Goal: Information Seeking & Learning: Learn about a topic

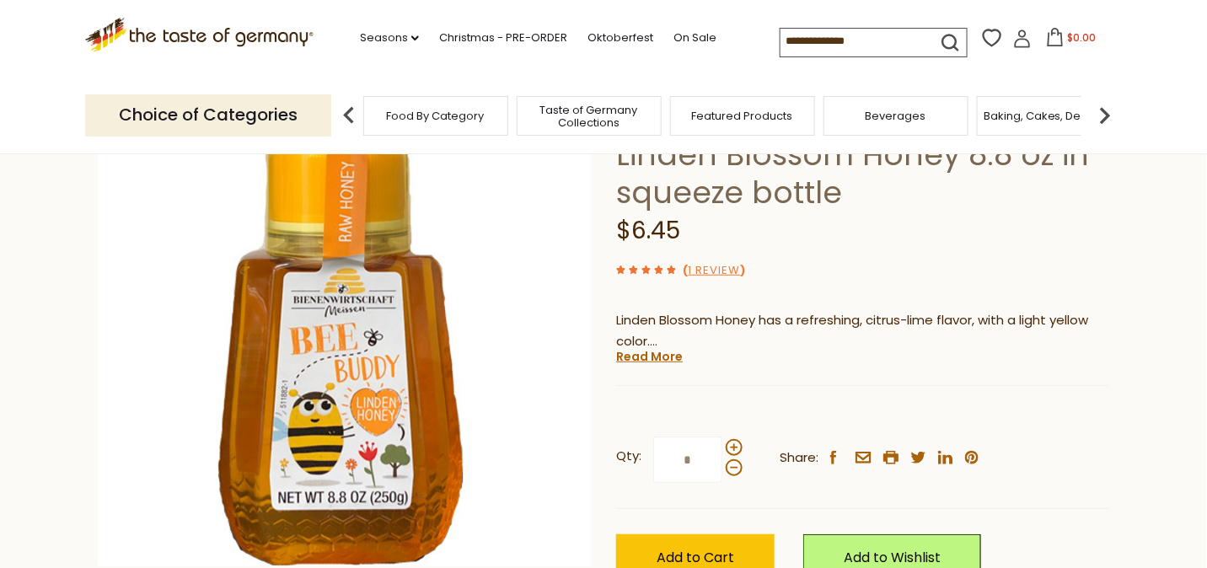
scroll to position [168, 0]
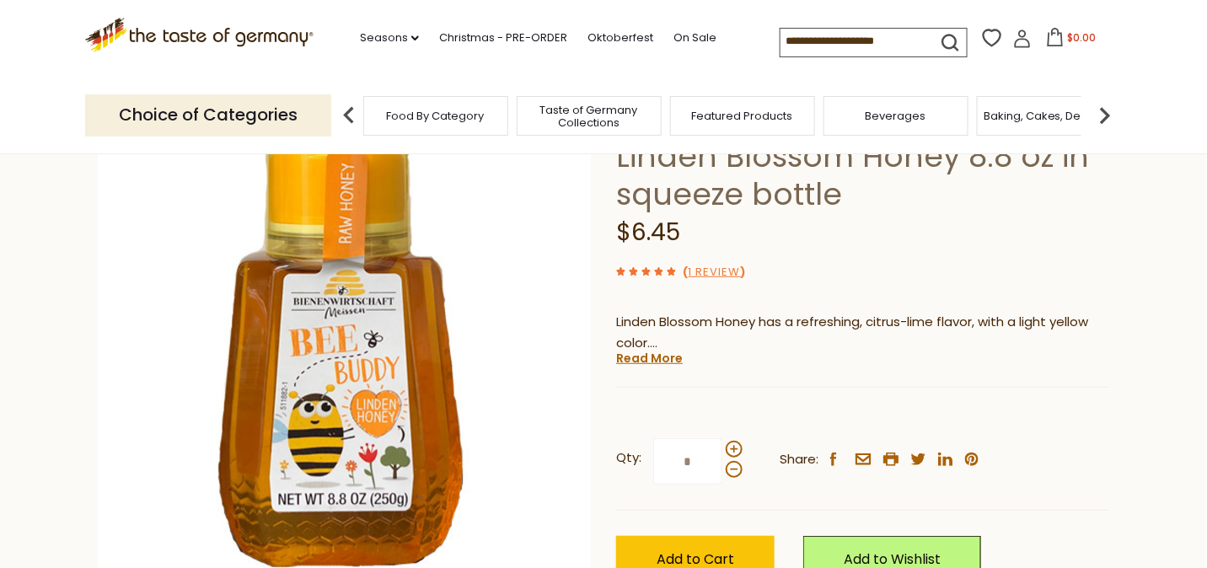
click at [636, 360] on link "Read More" at bounding box center [649, 358] width 67 height 17
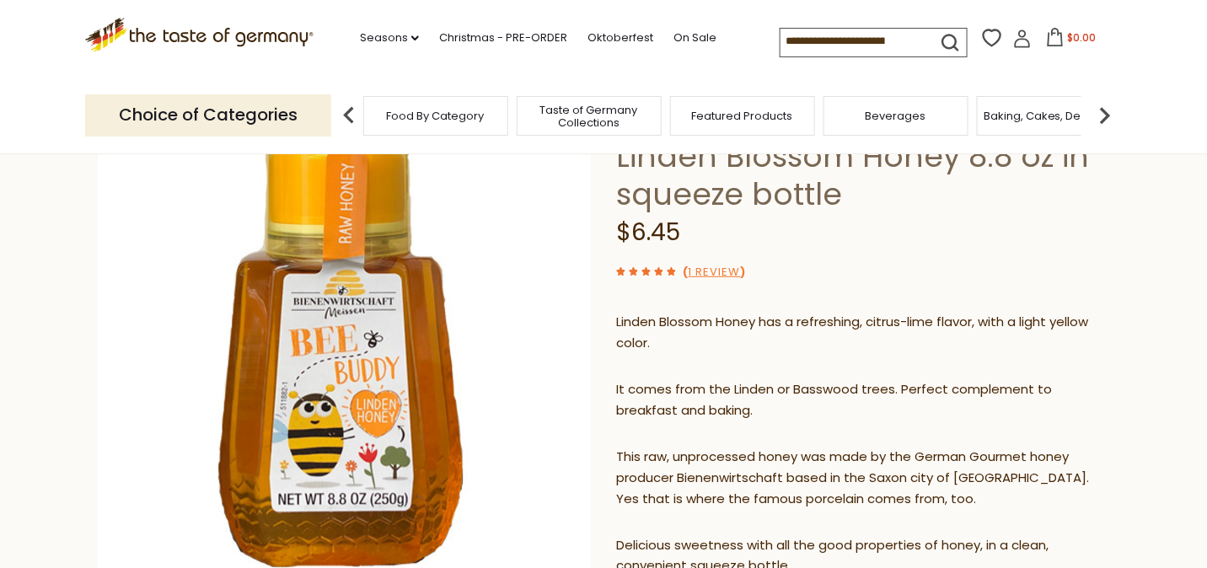
drag, startPoint x: 615, startPoint y: 318, endPoint x: 696, endPoint y: 450, distance: 155.1
click at [696, 450] on div "Linden Blossom Honey has a refreshing, citrus-lime flavor, with a light yellow …" at bounding box center [862, 450] width 493 height 303
click at [616, 314] on p "Linden Blossom Honey has a refreshing, citrus-lime flavor, with a light yellow …" at bounding box center [862, 333] width 493 height 42
click at [616, 315] on p "Linden Blossom Honey has a refreshing, citrus-lime flavor, with a light yellow …" at bounding box center [862, 333] width 493 height 42
drag, startPoint x: 616, startPoint y: 315, endPoint x: 614, endPoint y: 328, distance: 12.8
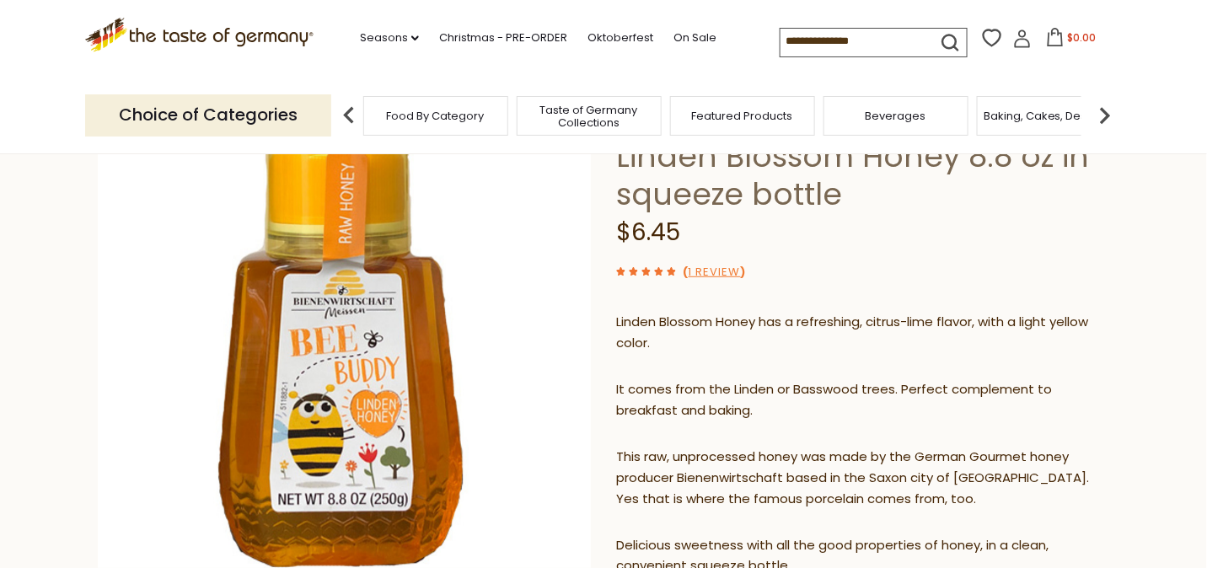
click at [614, 328] on div "Home Food By Category Kosher Breitsamer Bee Buddy German Linden Blossom Honey 8…" at bounding box center [603, 447] width 1037 height 854
drag, startPoint x: 615, startPoint y: 319, endPoint x: 703, endPoint y: 395, distance: 116.5
click at [703, 395] on div "Linden Blossom Honey has a refreshing, citrus-lime flavor, with a light yellow …" at bounding box center [862, 450] width 493 height 303
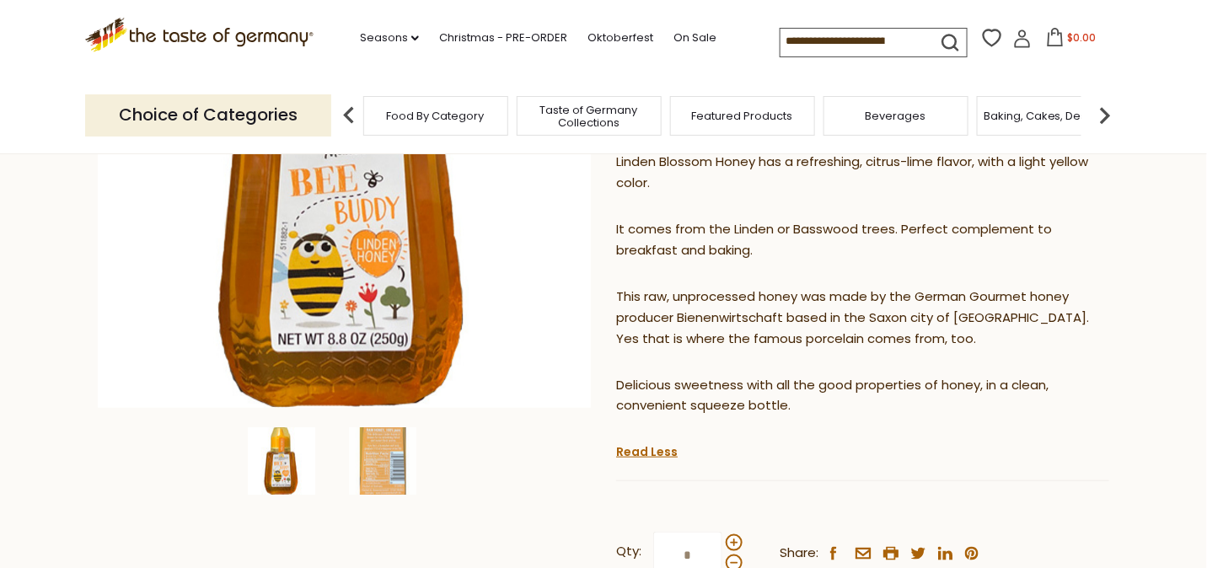
scroll to position [336, 0]
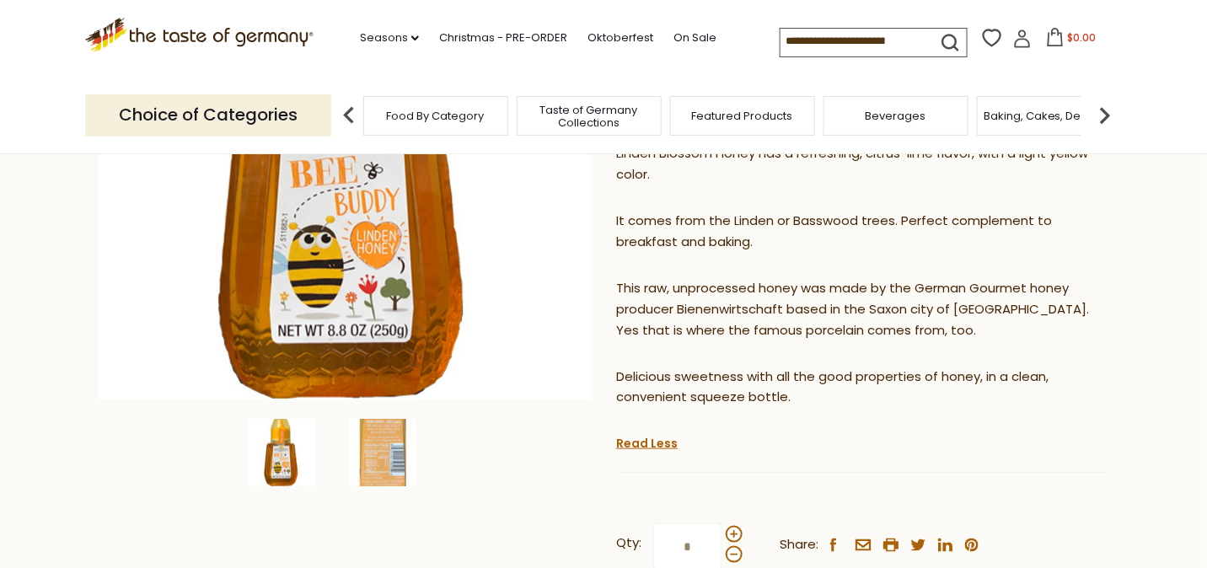
drag, startPoint x: 794, startPoint y: 405, endPoint x: 609, endPoint y: 168, distance: 300.3
click at [609, 168] on div "Home Food By Category Kosher Breitsamer Bee Buddy German Linden Blossom Honey 8…" at bounding box center [603, 279] width 1037 height 854
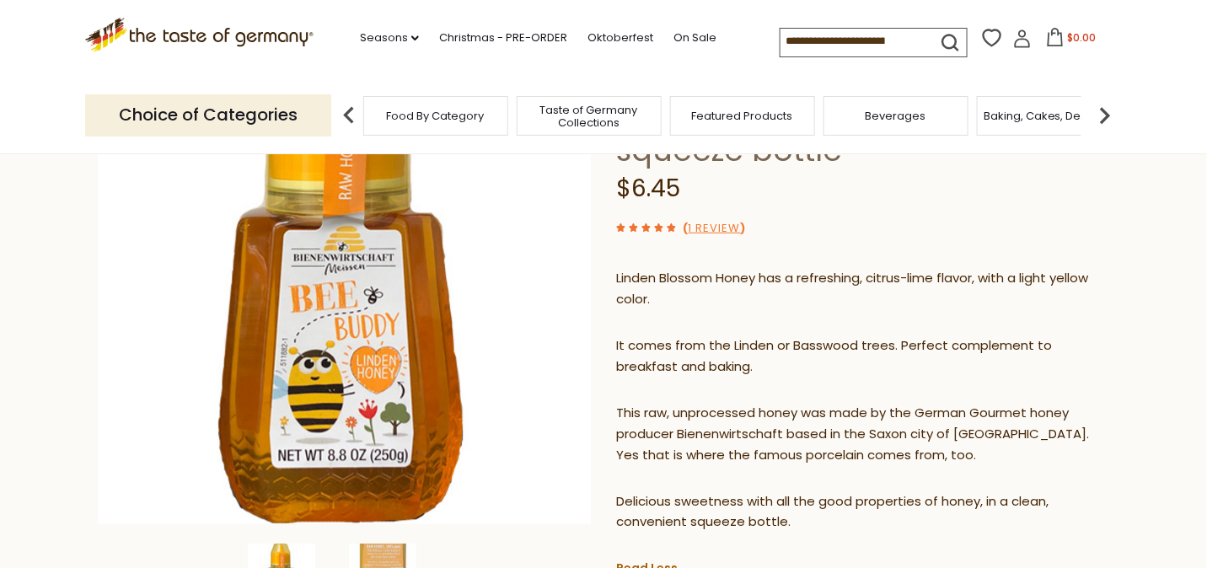
scroll to position [239, 0]
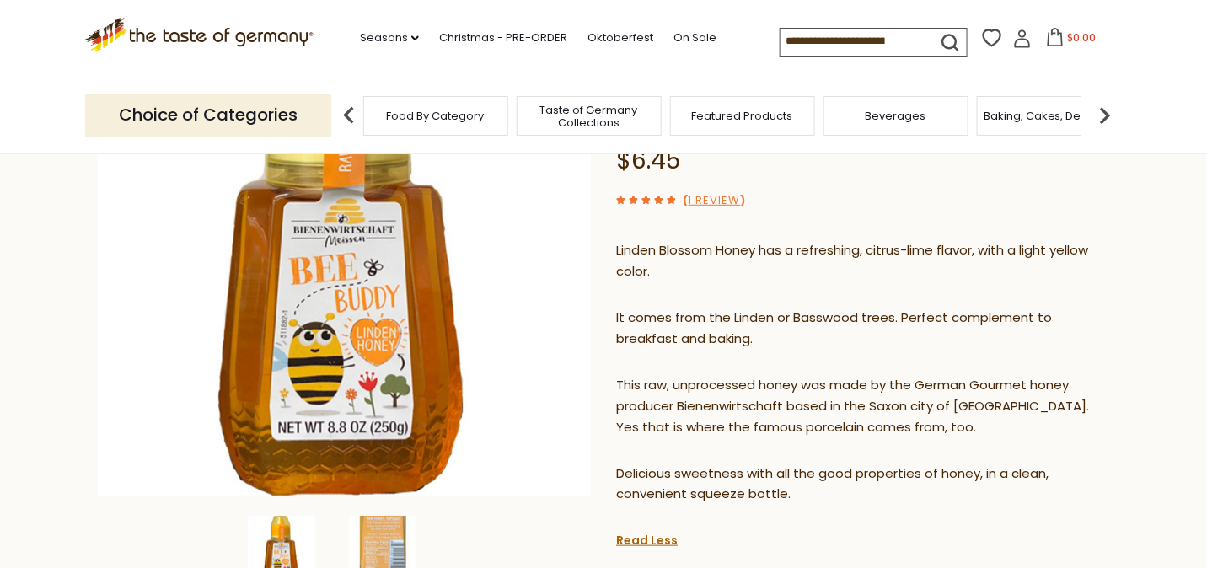
click at [671, 271] on p "Linden Blossom Honey has a refreshing, citrus-lime flavor, with a light yellow …" at bounding box center [862, 261] width 493 height 42
drag, startPoint x: 615, startPoint y: 248, endPoint x: 716, endPoint y: 401, distance: 183.3
click at [716, 401] on div "Linden Blossom Honey has a refreshing, citrus-lime flavor, with a light yellow …" at bounding box center [862, 379] width 493 height 303
drag, startPoint x: 790, startPoint y: 493, endPoint x: 618, endPoint y: 260, distance: 290.0
click at [618, 260] on div "Linden Blossom Honey has a refreshing, citrus-lime flavor, with a light yellow …" at bounding box center [862, 379] width 493 height 303
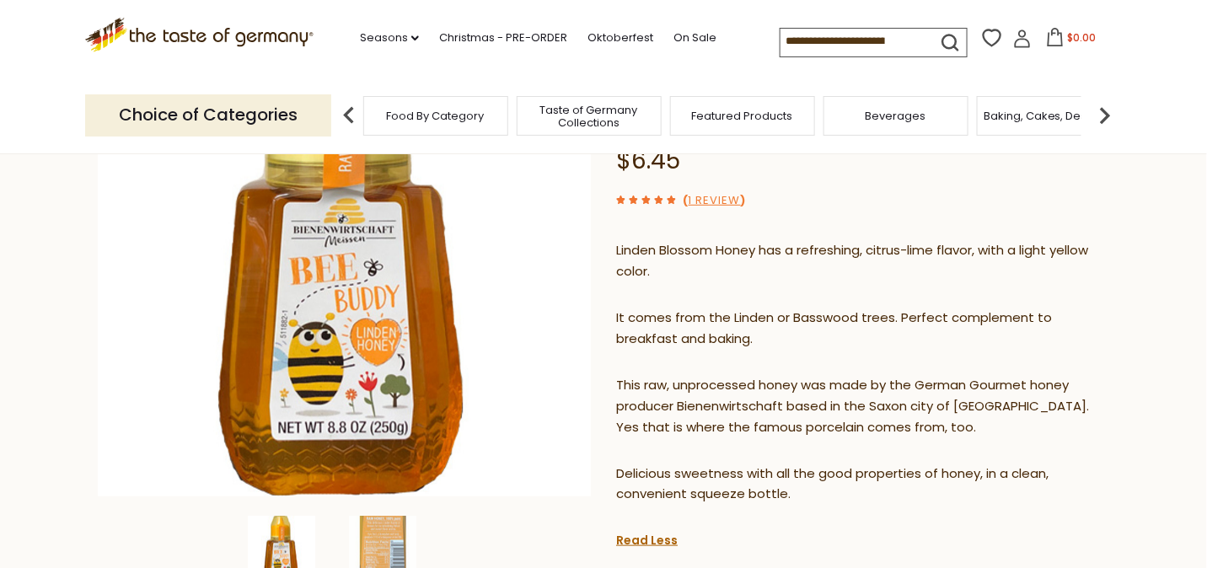
copy div "Linden Blossom Honey has a refreshing, citrus-lime flavor, with a light yellow …"
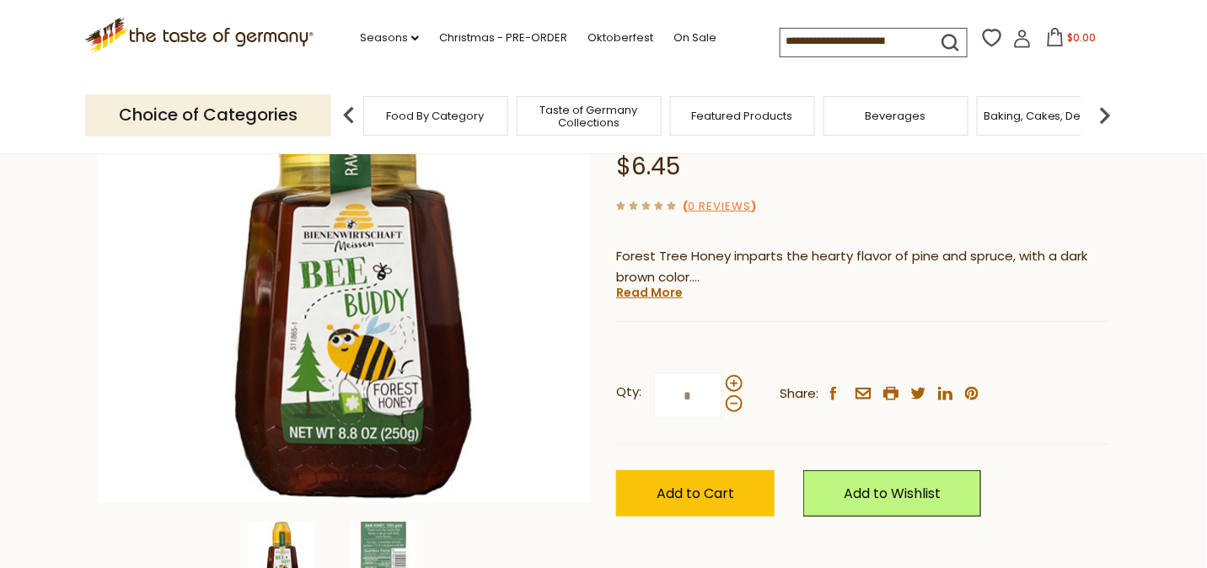
scroll to position [253, 0]
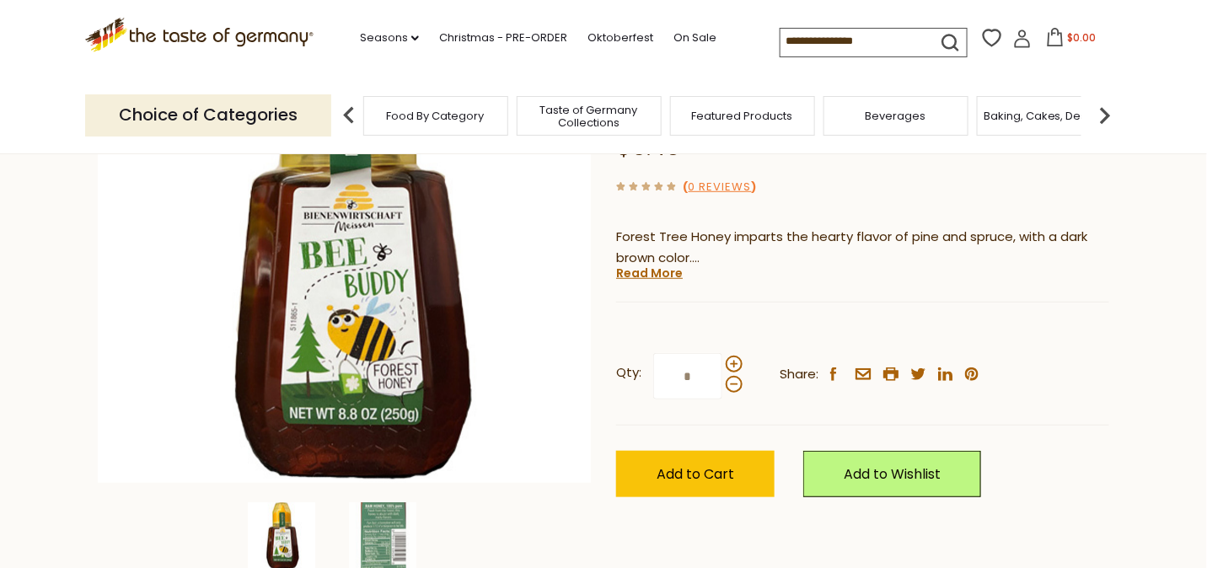
click at [662, 278] on link "Read More" at bounding box center [649, 273] width 67 height 17
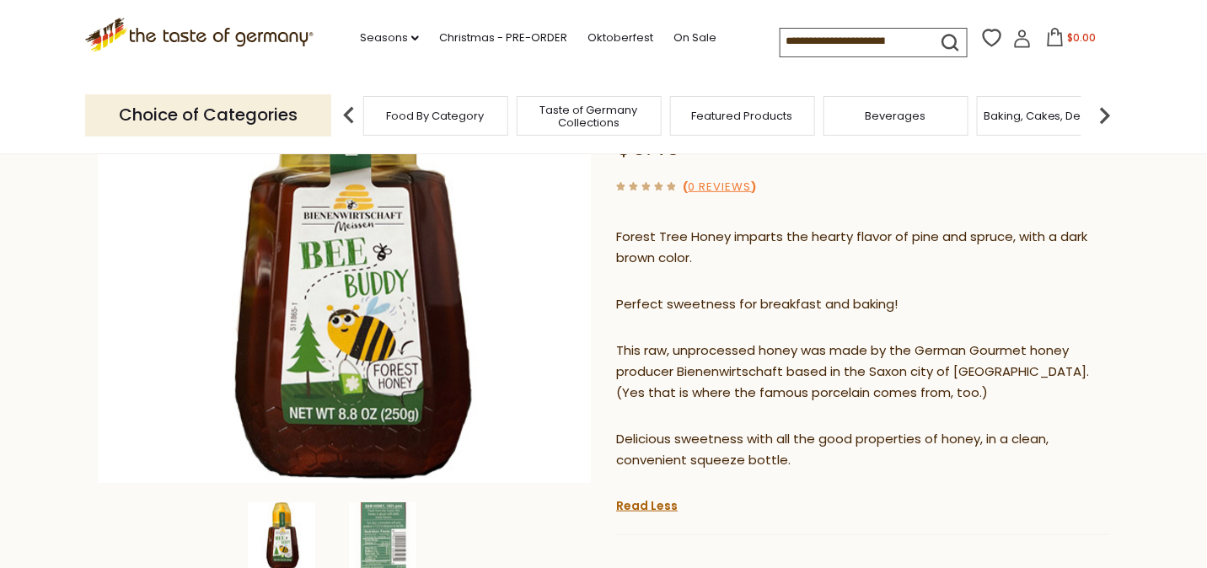
drag, startPoint x: 797, startPoint y: 457, endPoint x: 619, endPoint y: 245, distance: 276.9
click at [619, 245] on div "Forest Tree Honey imparts the hearty flavor of pine and spruce, with a dark bro…" at bounding box center [862, 355] width 493 height 282
copy div "Forest Tree Honey imparts the hearty flavor of pine and spruce, with a dark bro…"
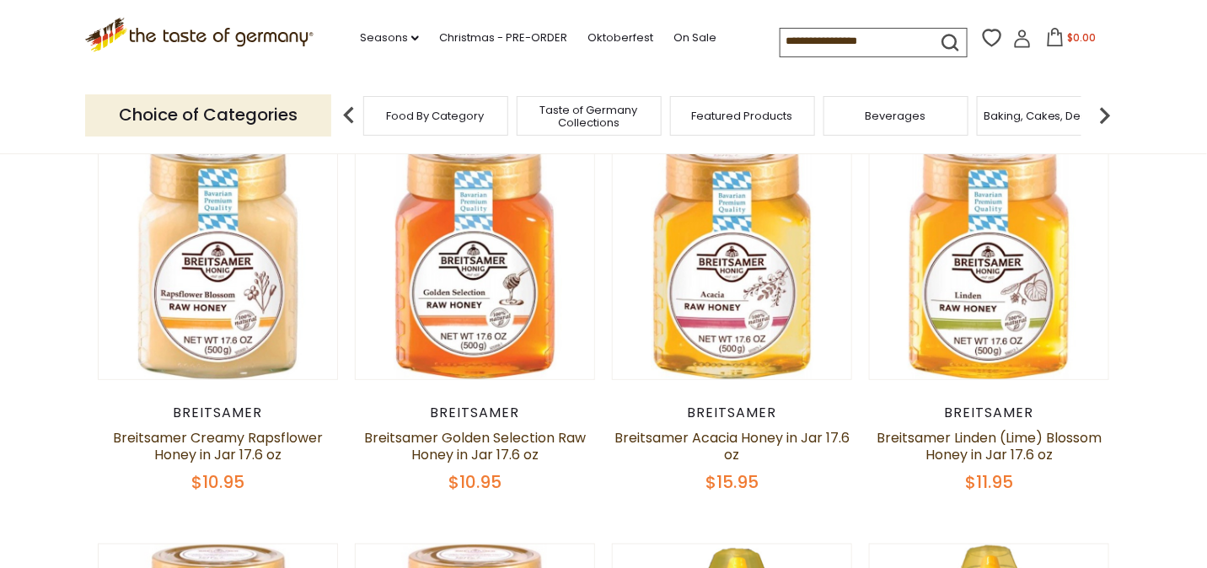
scroll to position [168, 0]
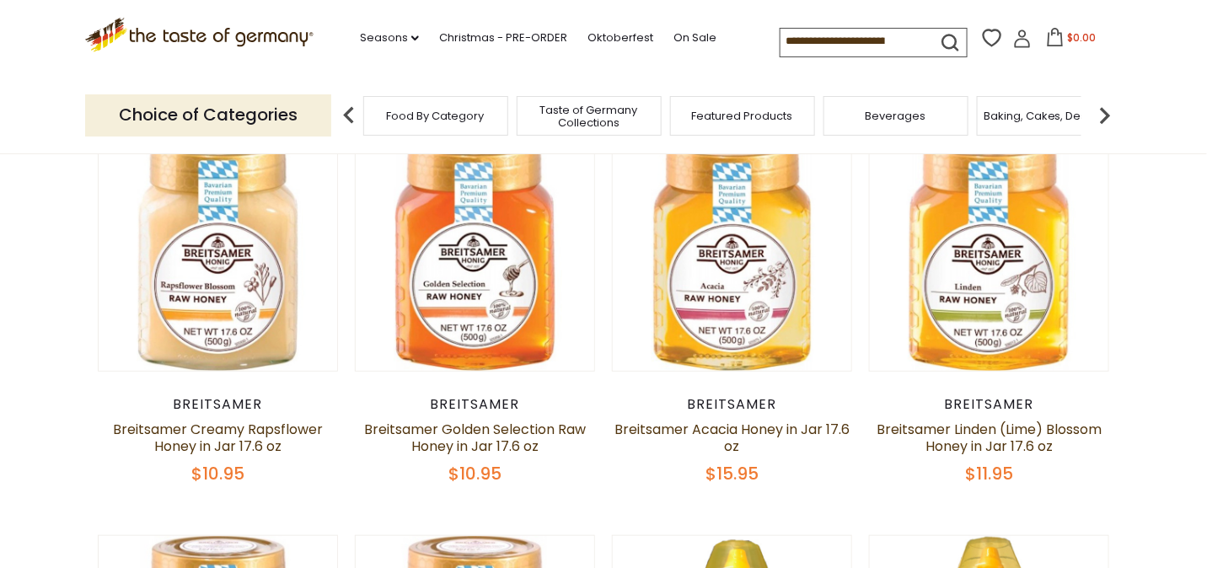
click at [734, 432] on link "Breitsamer Acacia Honey in Jar 17.6 oz" at bounding box center [731, 438] width 235 height 36
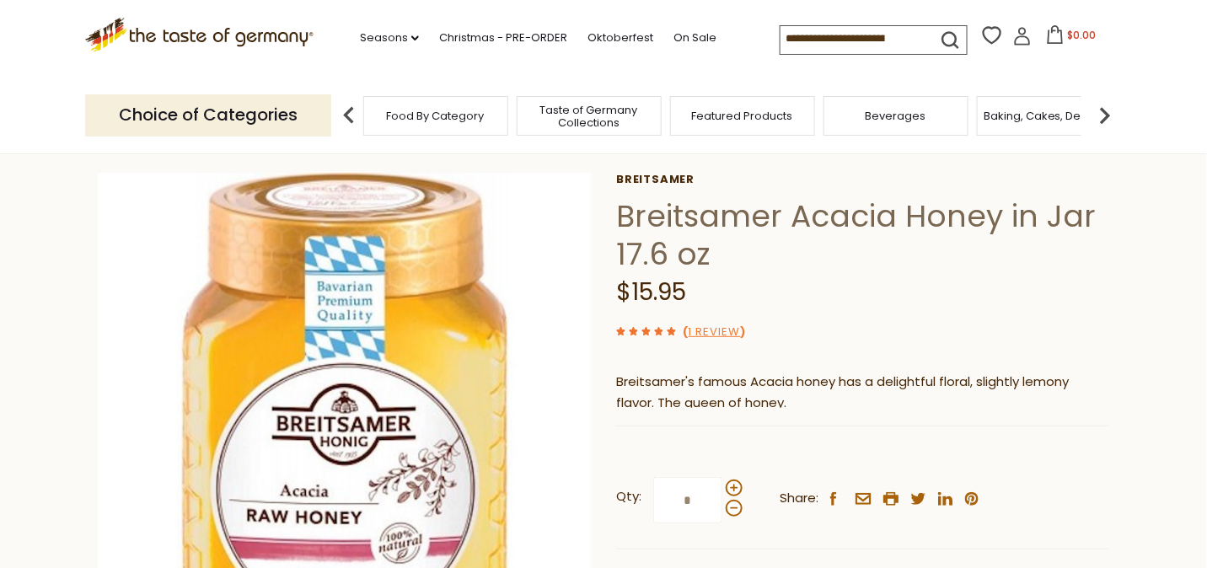
scroll to position [168, 0]
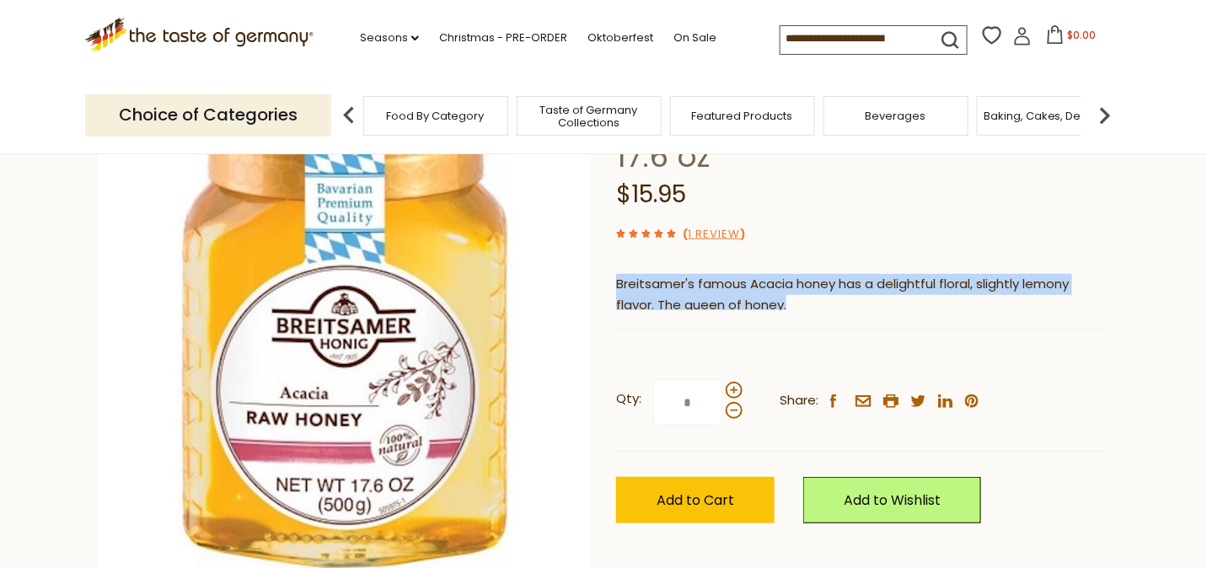
drag, startPoint x: 820, startPoint y: 307, endPoint x: 619, endPoint y: 292, distance: 202.0
click at [619, 292] on p "Breitsamer's famous Acacia honey has a delightful floral, slightly lemony flavo…" at bounding box center [862, 295] width 493 height 42
copy p "Breitsamer's famous Acacia honey has a delightful floral, slightly lemony flavo…"
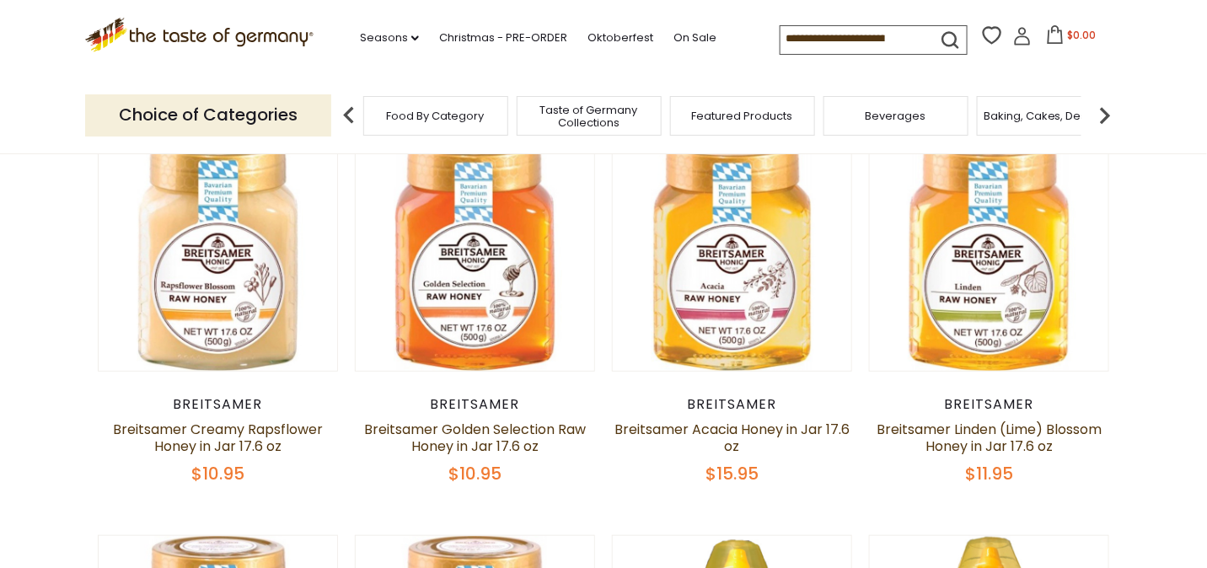
click at [990, 428] on link "Breitsamer Linden (Lime) Blossom Honey in Jar 17.6 oz" at bounding box center [989, 438] width 225 height 36
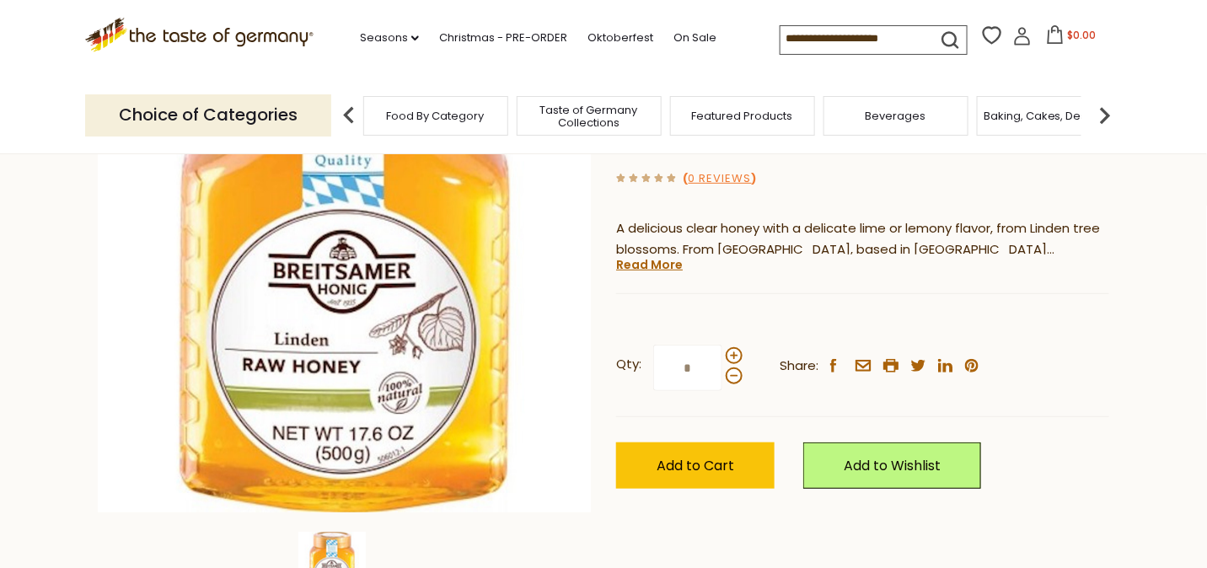
scroll to position [253, 0]
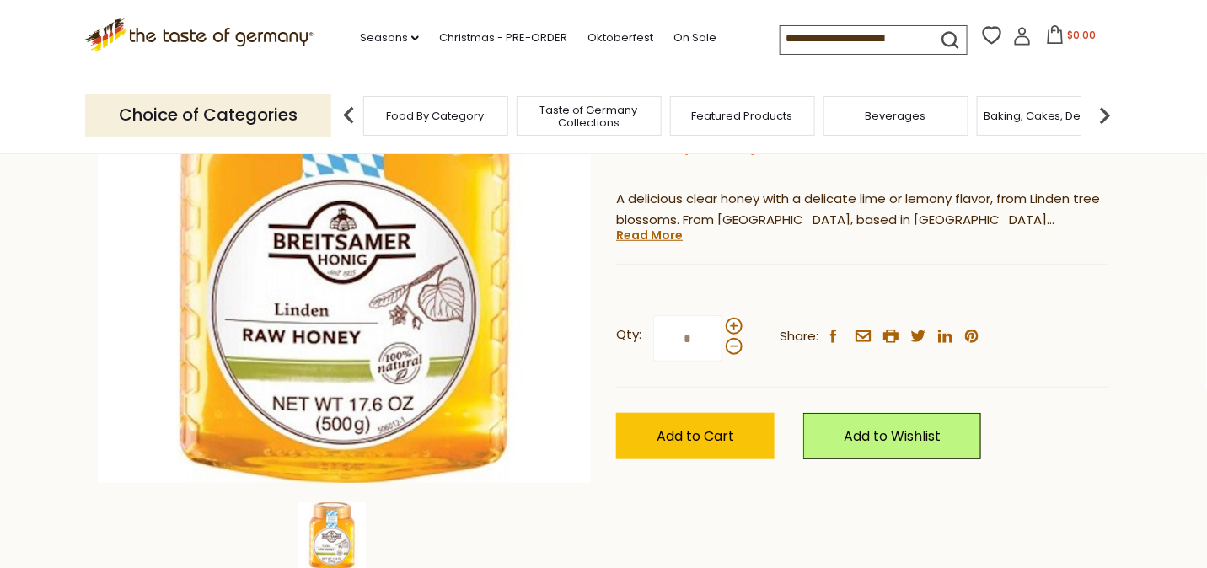
click at [643, 236] on link "Read More" at bounding box center [649, 235] width 67 height 17
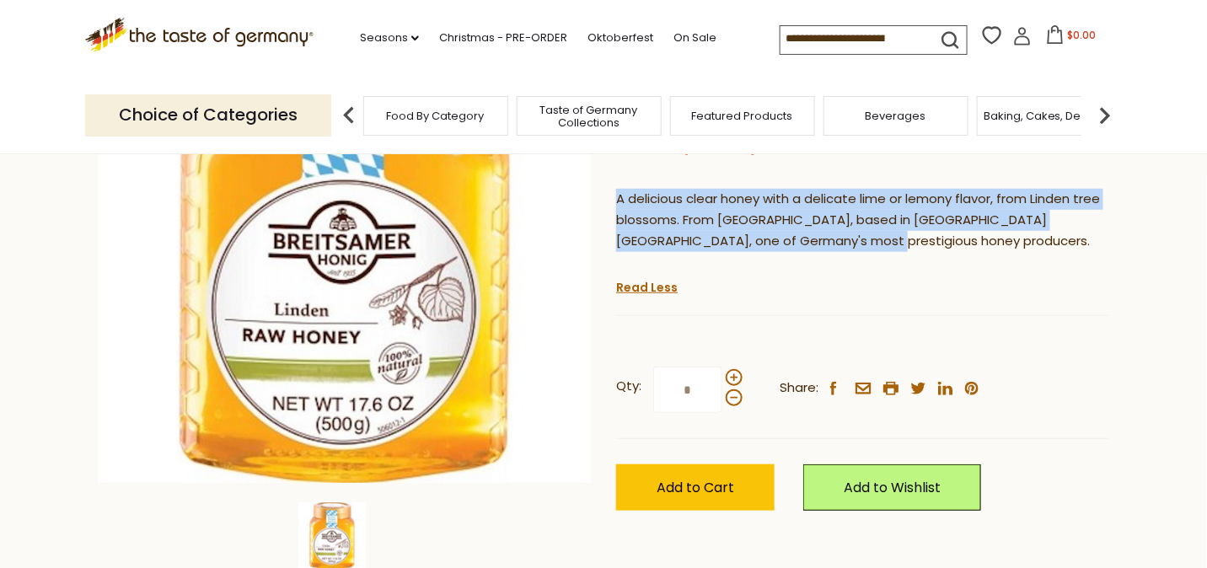
drag, startPoint x: 818, startPoint y: 246, endPoint x: 616, endPoint y: 204, distance: 206.6
click at [616, 204] on p "A delicious clear honey with a delicate lime or lemony flavor, from Linden tree…" at bounding box center [862, 220] width 493 height 63
copy p "A delicious clear honey with a delicate lime or lemony flavor, from Linden tree…"
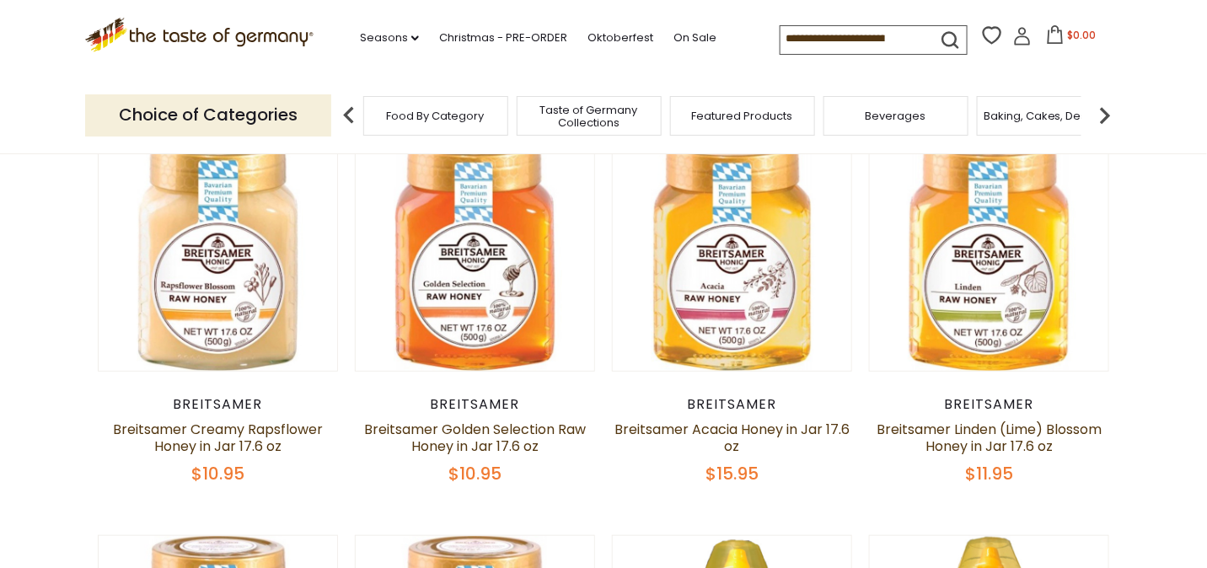
click at [716, 427] on link "Breitsamer Acacia Honey in Jar 17.6 oz" at bounding box center [731, 438] width 235 height 36
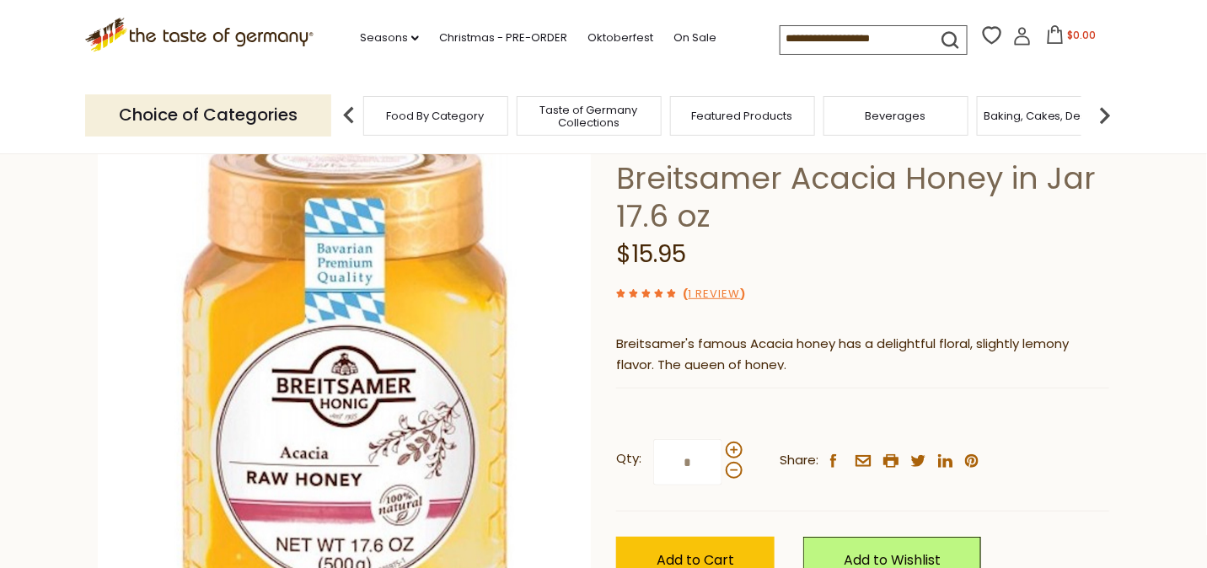
scroll to position [253, 0]
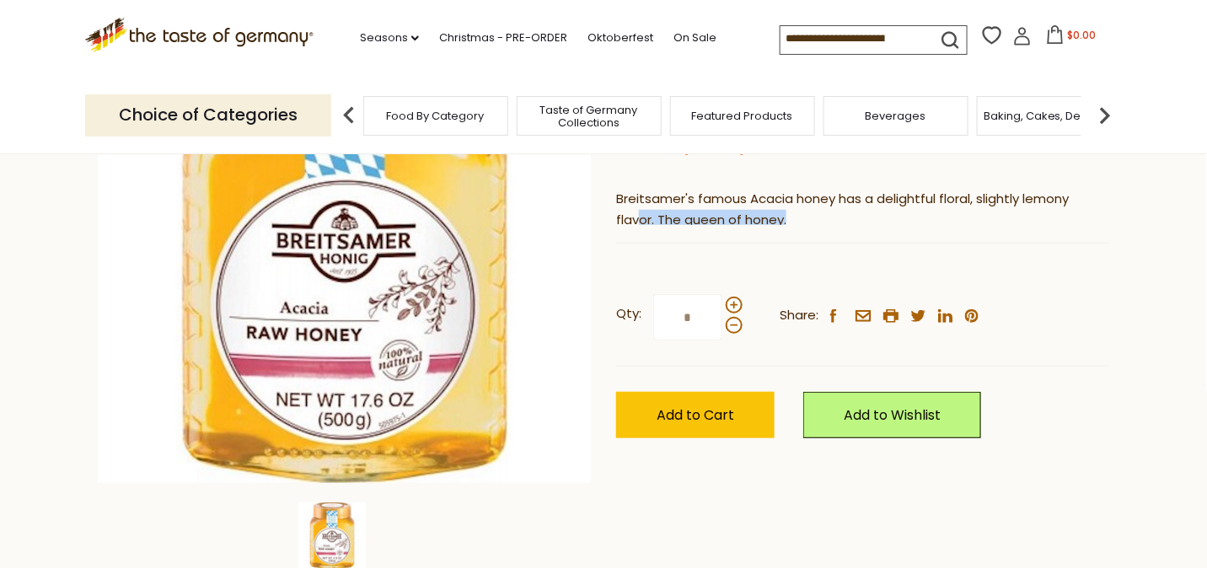
drag, startPoint x: 798, startPoint y: 222, endPoint x: 639, endPoint y: 223, distance: 159.3
click at [639, 223] on p "Breitsamer's famous Acacia honey has a delightful floral, slightly lemony flavo…" at bounding box center [862, 210] width 493 height 42
drag, startPoint x: 639, startPoint y: 223, endPoint x: 610, endPoint y: 196, distance: 38.8
click at [609, 196] on div "Home Food By Category Kosher Breitsamer Acacia Honey in Jar 17.6 oz Breitsamer …" at bounding box center [603, 259] width 1037 height 649
drag, startPoint x: 615, startPoint y: 199, endPoint x: 797, endPoint y: 225, distance: 183.9
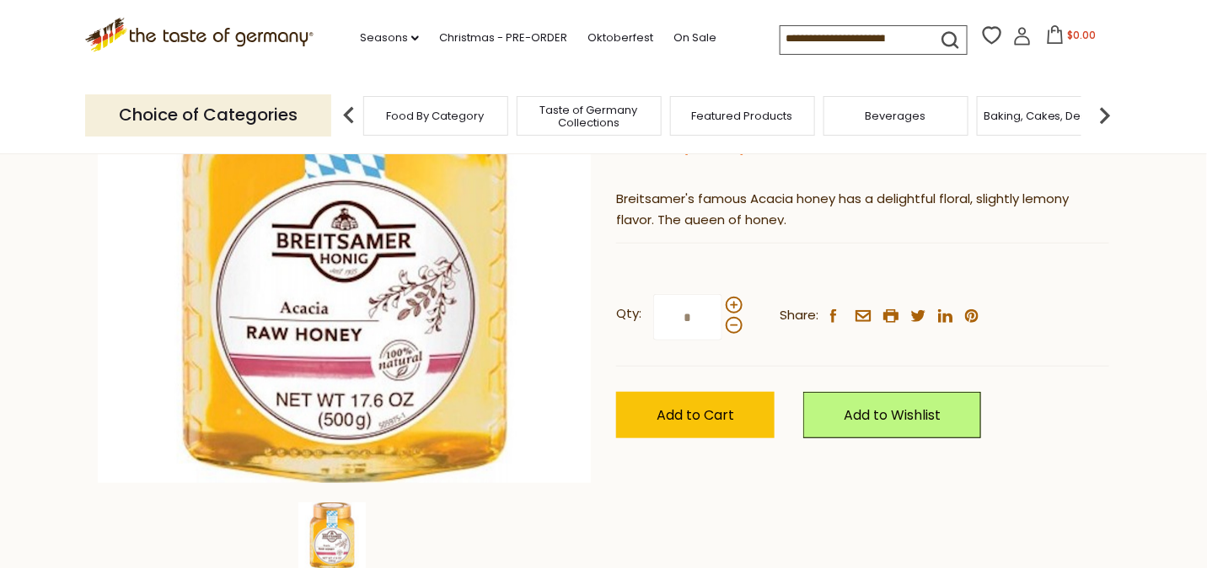
click at [799, 221] on p "Breitsamer's famous Acacia honey has a delightful floral, slightly lemony flavo…" at bounding box center [862, 210] width 493 height 42
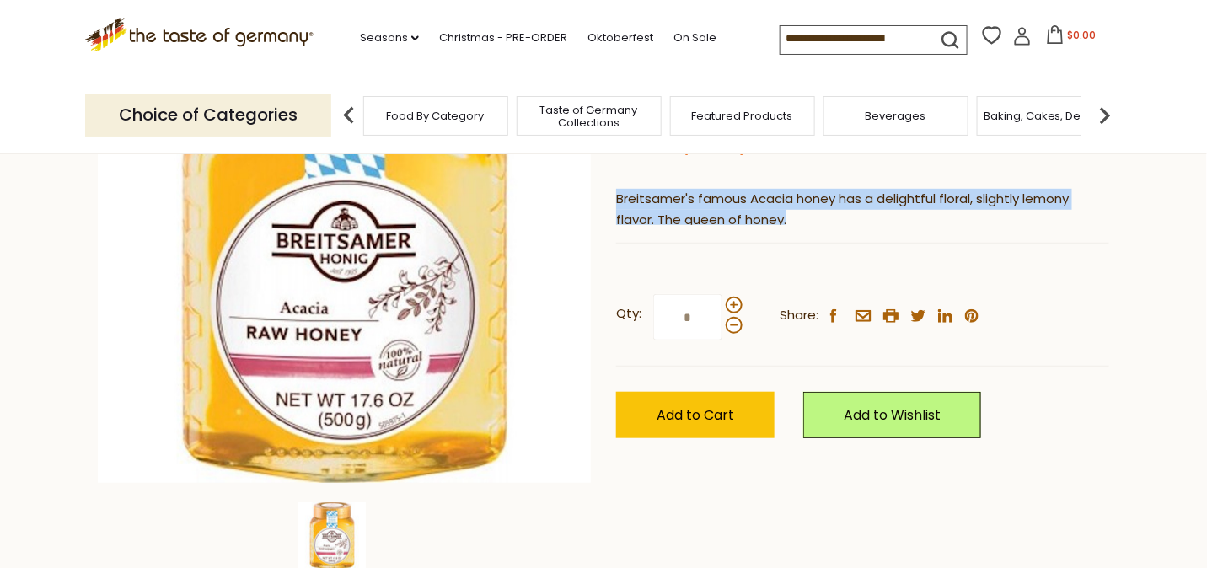
drag, startPoint x: 794, startPoint y: 219, endPoint x: 618, endPoint y: 201, distance: 177.1
click at [618, 201] on p "Breitsamer's famous Acacia honey has a delightful floral, slightly lemony flavo…" at bounding box center [862, 210] width 493 height 42
copy p "Breitsamer's famous Acacia honey has a delightful floral, slightly lemony flavo…"
